Goal: Transaction & Acquisition: Purchase product/service

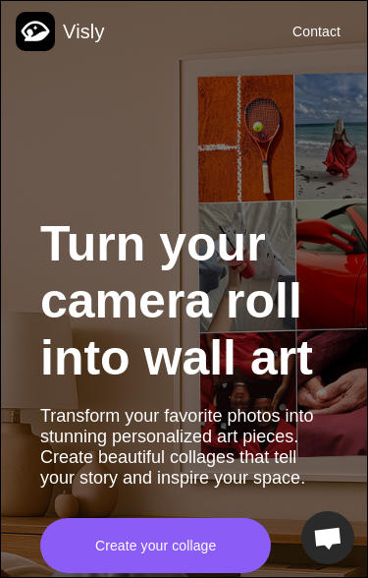
scroll to position [-13, 0]
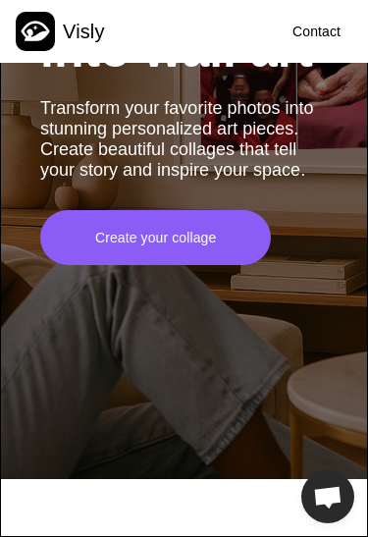
scroll to position [302, 0]
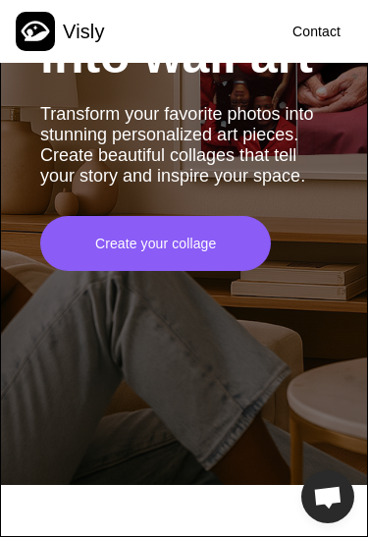
click at [206, 266] on div "Create your collage" at bounding box center [155, 243] width 215 height 55
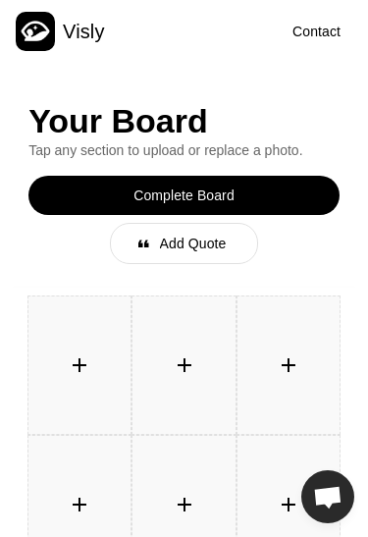
click at [82, 369] on div "󰐕" at bounding box center [79, 365] width 39 height 39
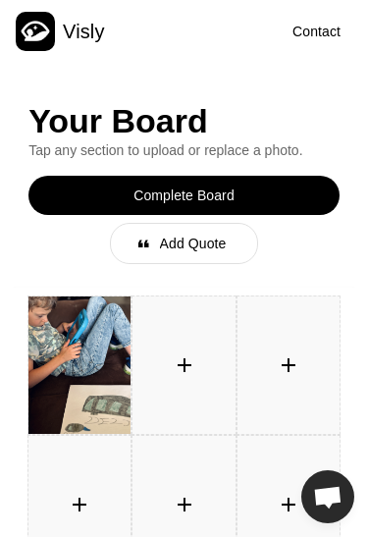
click at [193, 370] on div "󰐕" at bounding box center [184, 365] width 39 height 39
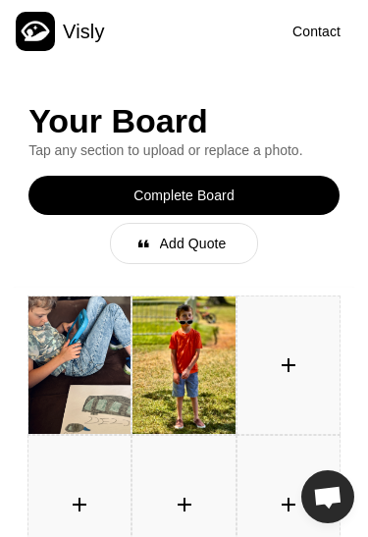
click at [306, 382] on div "󰐕" at bounding box center [289, 366] width 102 height 138
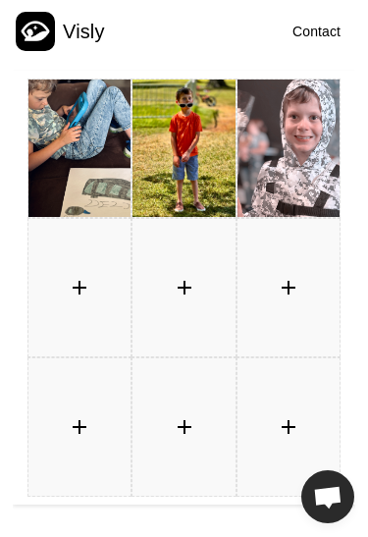
scroll to position [217, 0]
click at [85, 313] on div "󰐕" at bounding box center [79, 288] width 102 height 138
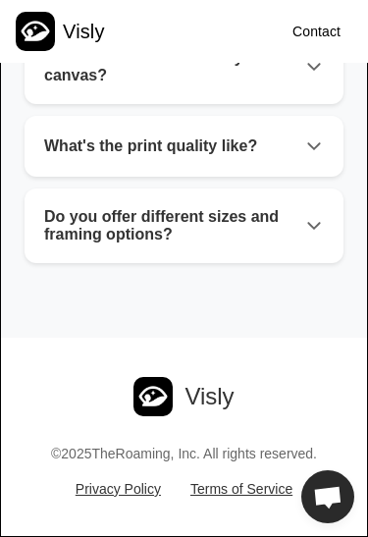
scroll to position [5215, 0]
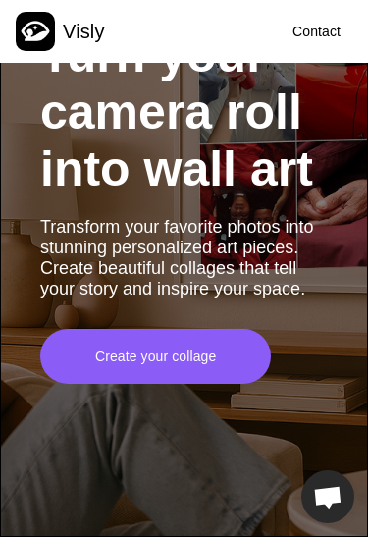
scroll to position [184, 0]
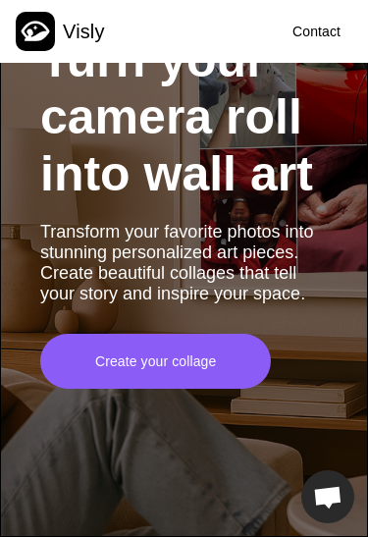
click at [186, 371] on div "Create your collage" at bounding box center [155, 362] width 121 height 20
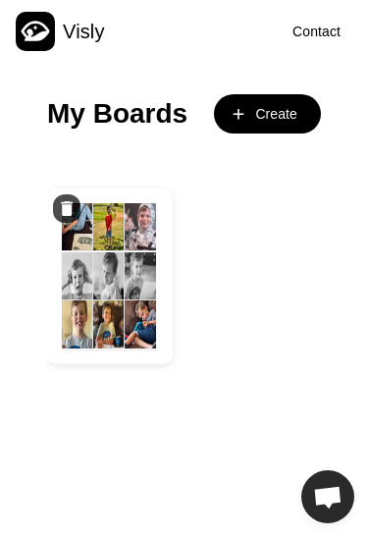
click at [136, 281] on img at bounding box center [140, 275] width 31 height 47
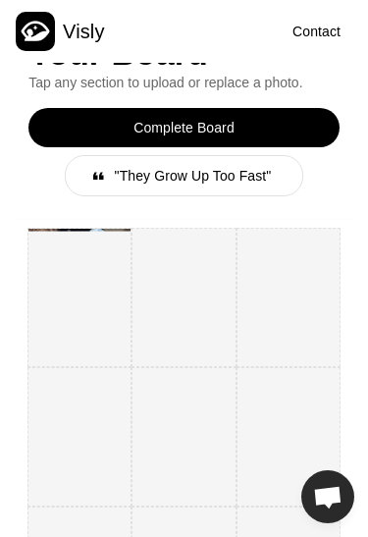
scroll to position [67, 0]
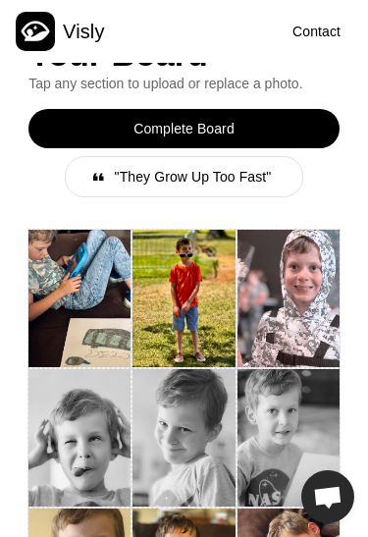
click at [229, 133] on div "Complete Board" at bounding box center [184, 129] width 101 height 20
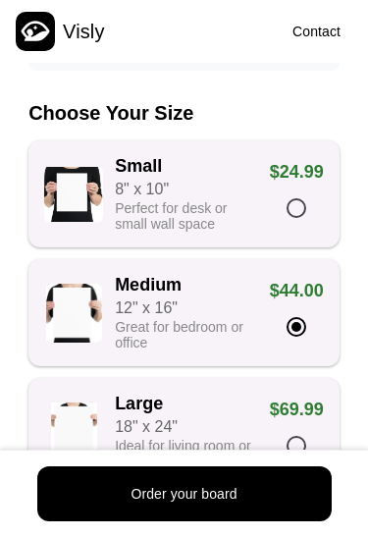
scroll to position [365, 0]
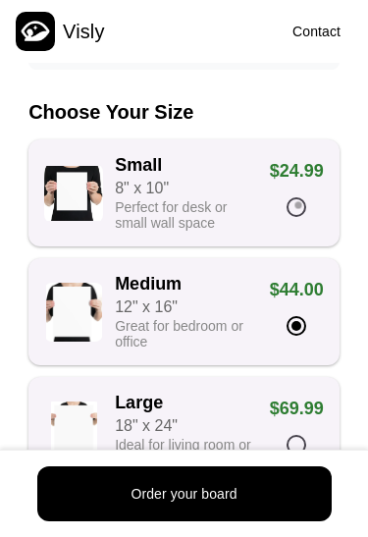
click at [300, 217] on div at bounding box center [297, 207] width 20 height 20
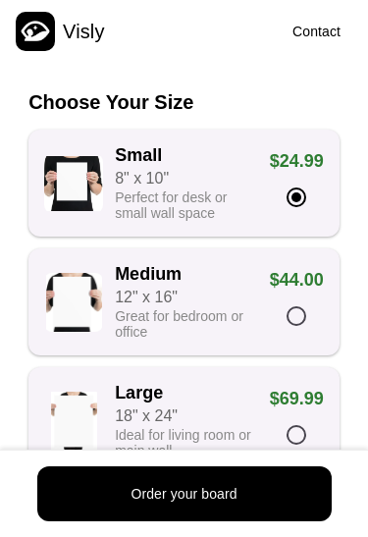
scroll to position [377, 0]
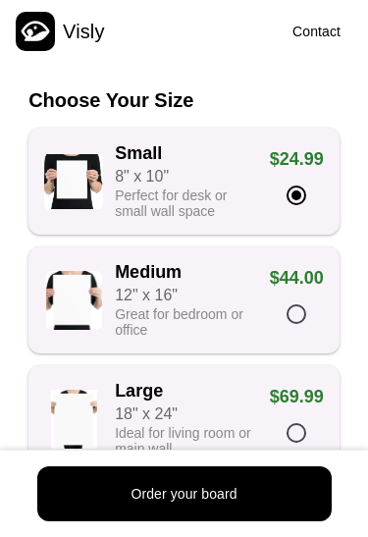
click at [304, 332] on div at bounding box center [296, 314] width 35 height 35
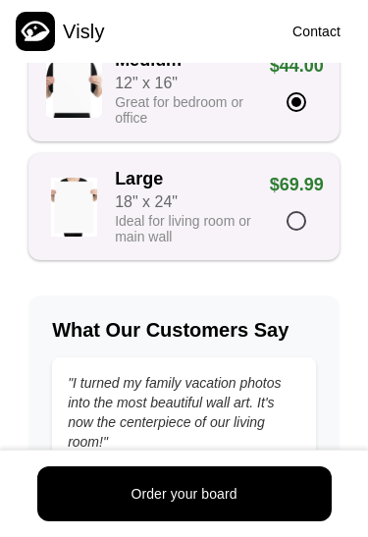
scroll to position [590, 0]
